Goal: Transaction & Acquisition: Purchase product/service

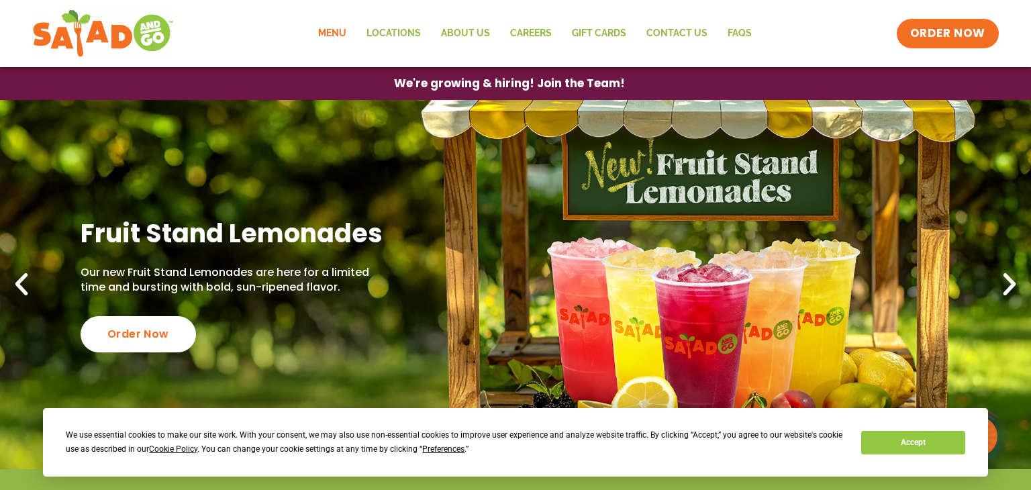
click at [328, 33] on link "Menu" at bounding box center [332, 33] width 48 height 31
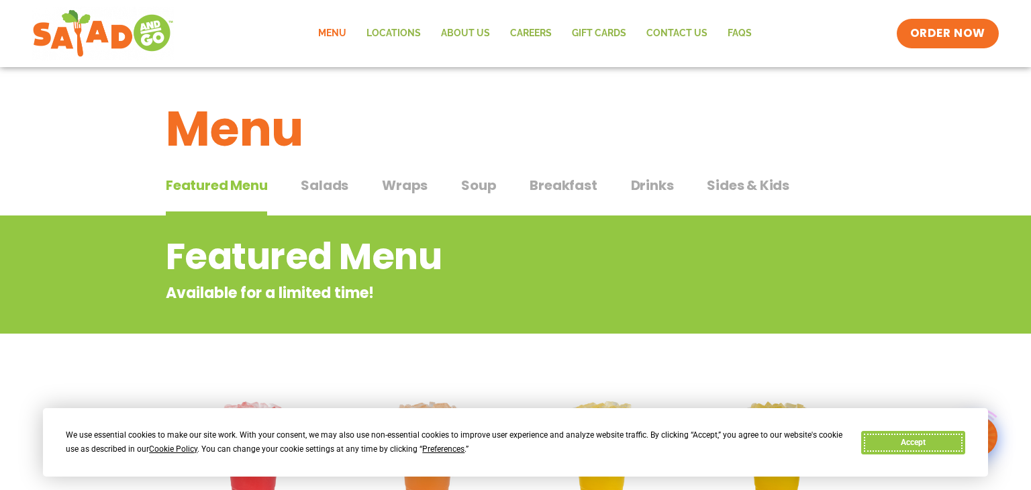
click at [911, 437] on button "Accept" at bounding box center [912, 442] width 103 height 23
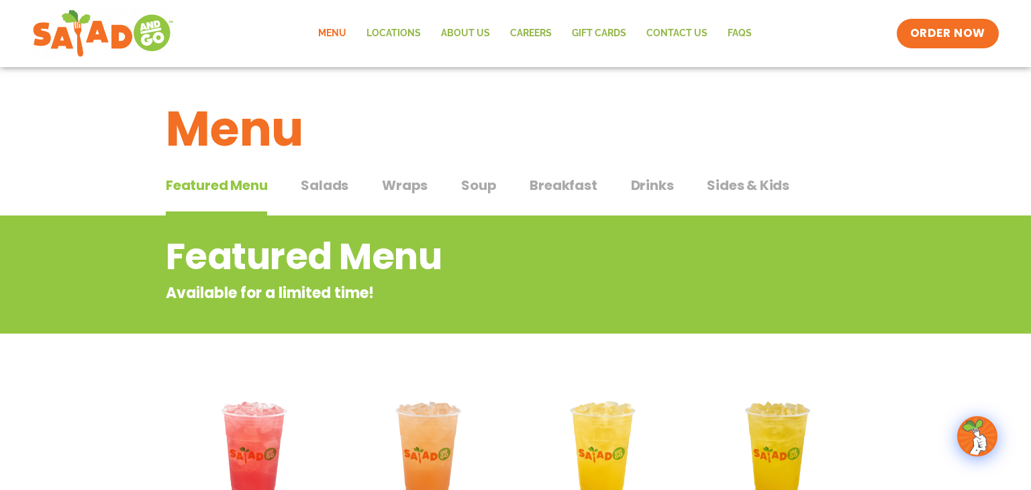
click at [337, 191] on span "Salads" at bounding box center [325, 185] width 48 height 20
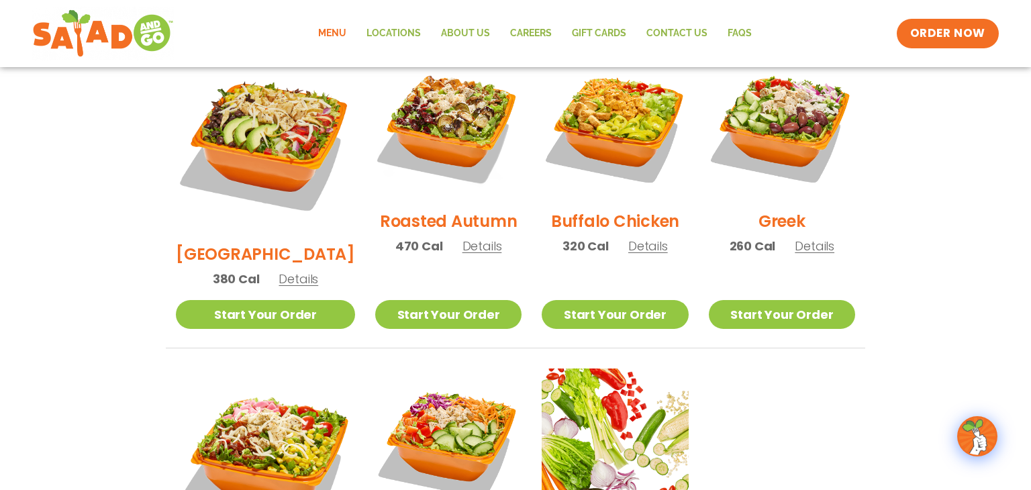
scroll to position [693, 0]
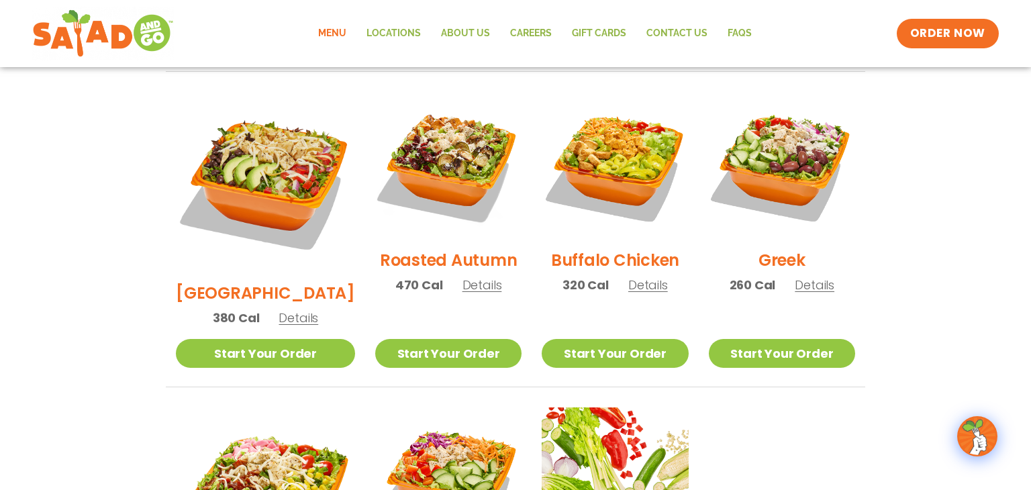
click at [288, 309] on span "Details" at bounding box center [299, 317] width 40 height 17
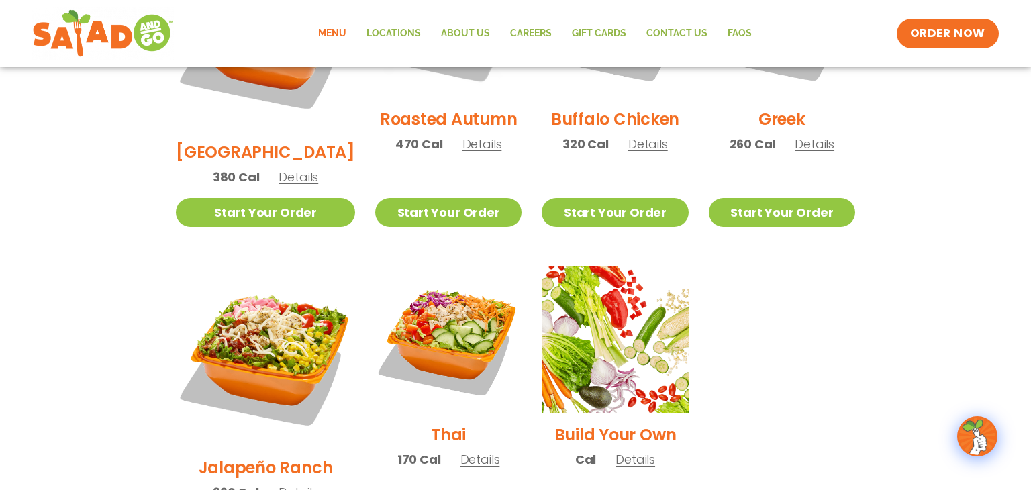
scroll to position [851, 0]
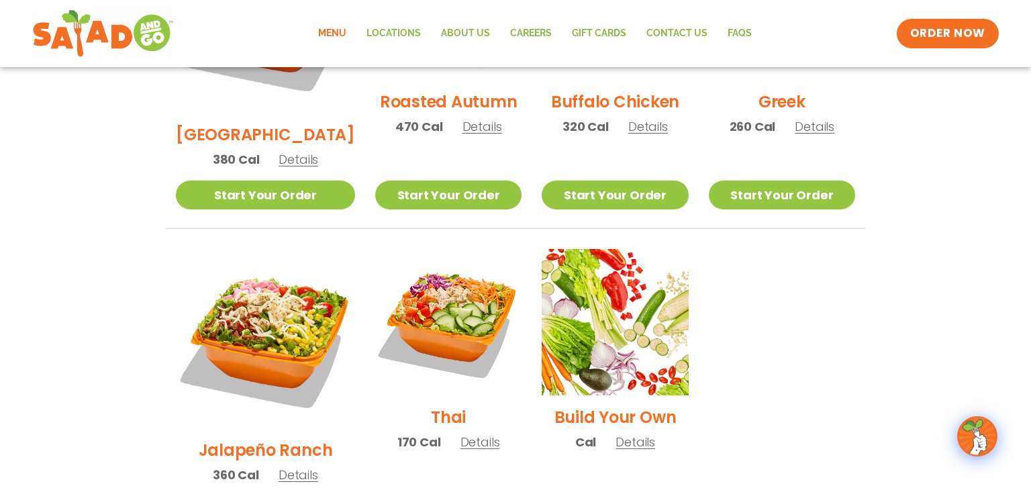
click at [625, 434] on span "Details" at bounding box center [635, 442] width 40 height 17
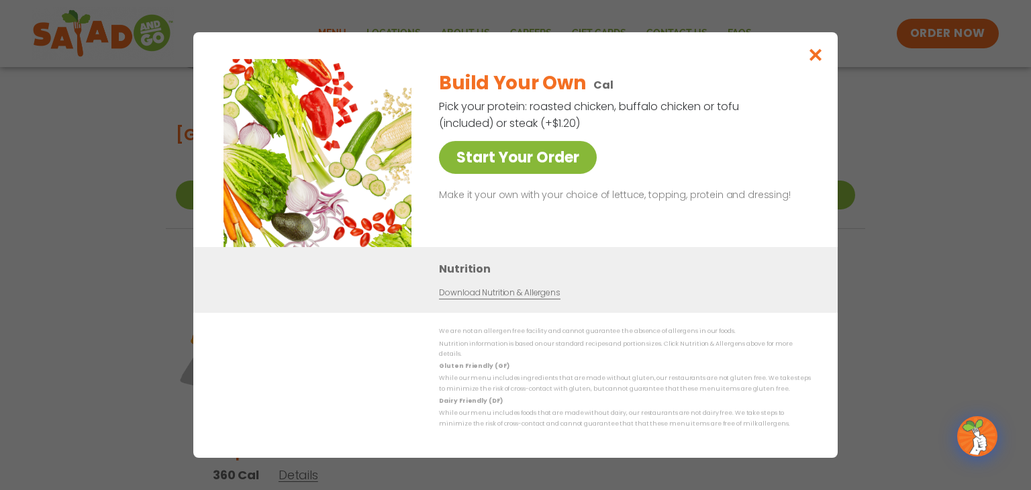
click at [577, 157] on link "Start Your Order" at bounding box center [518, 157] width 158 height 33
